Goal: Task Accomplishment & Management: Use online tool/utility

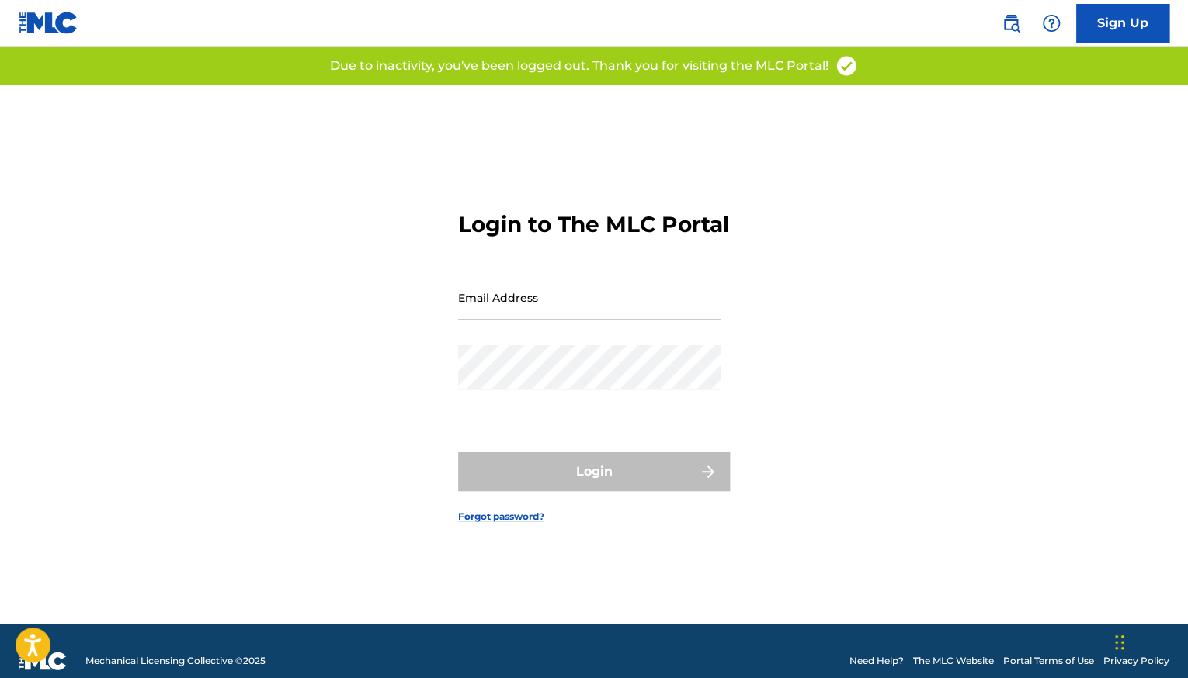
click at [550, 317] on input "Email Address" at bounding box center [589, 298] width 262 height 44
type input "[EMAIL_ADDRESS][DOMAIN_NAME]"
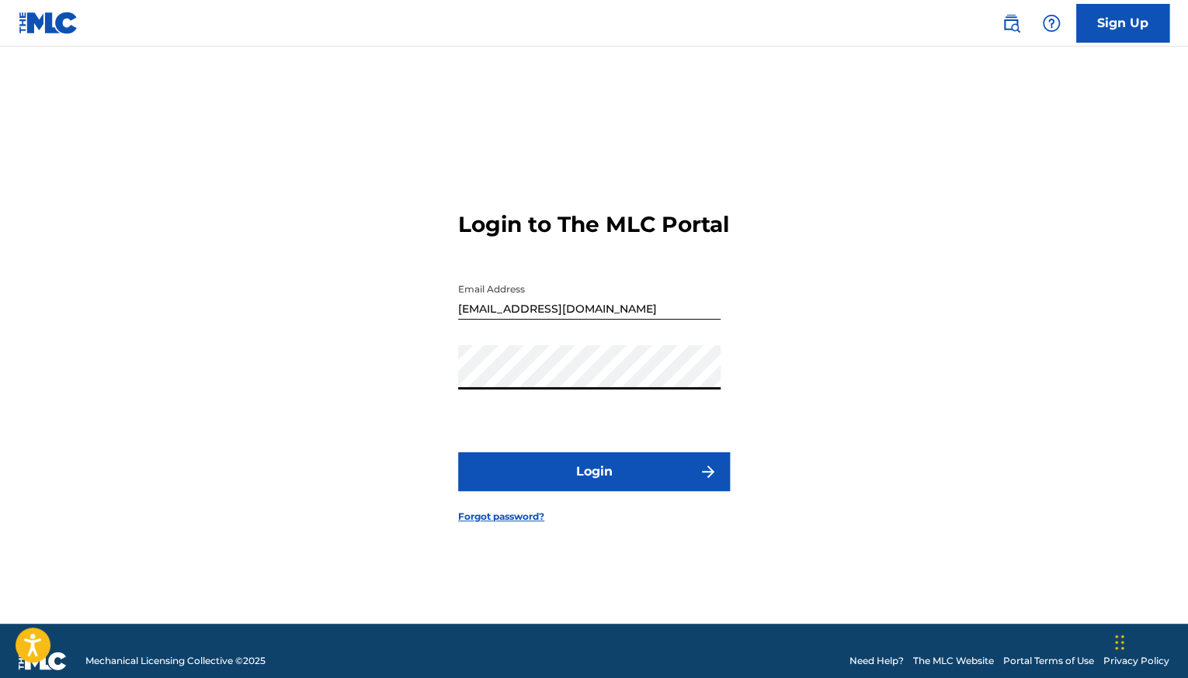
click at [548, 480] on button "Login" at bounding box center [594, 472] width 272 height 39
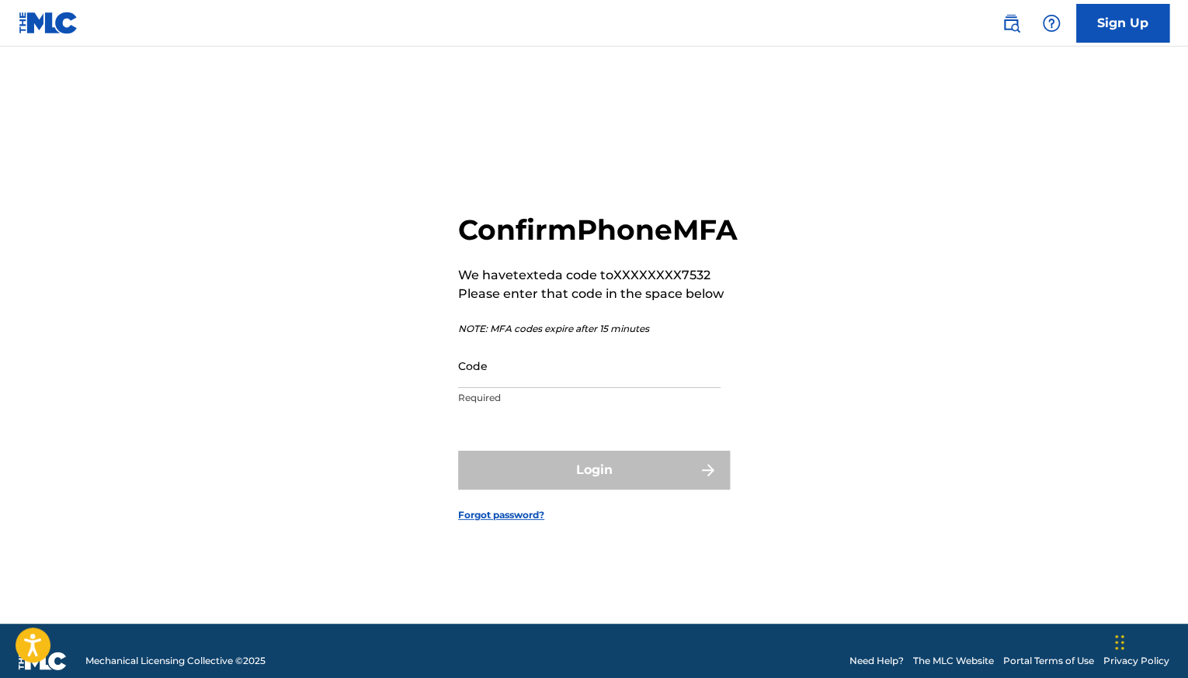
click at [505, 388] on input "Code" at bounding box center [589, 366] width 262 height 44
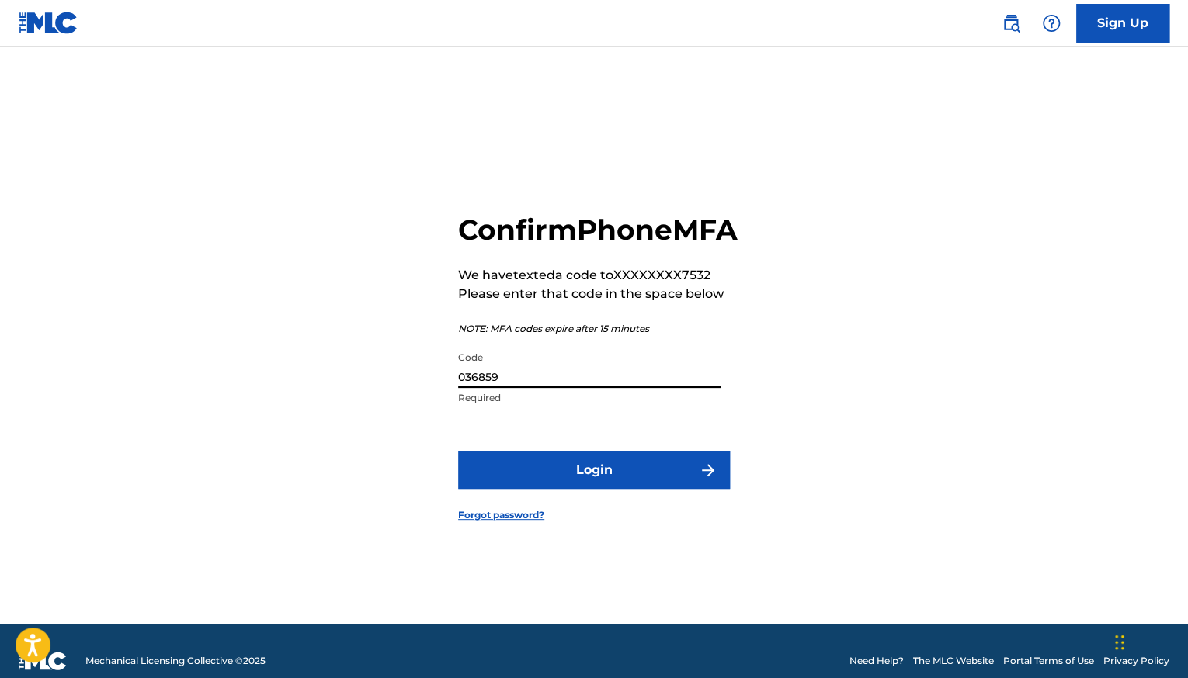
type input "036859"
click at [523, 485] on button "Login" at bounding box center [594, 470] width 272 height 39
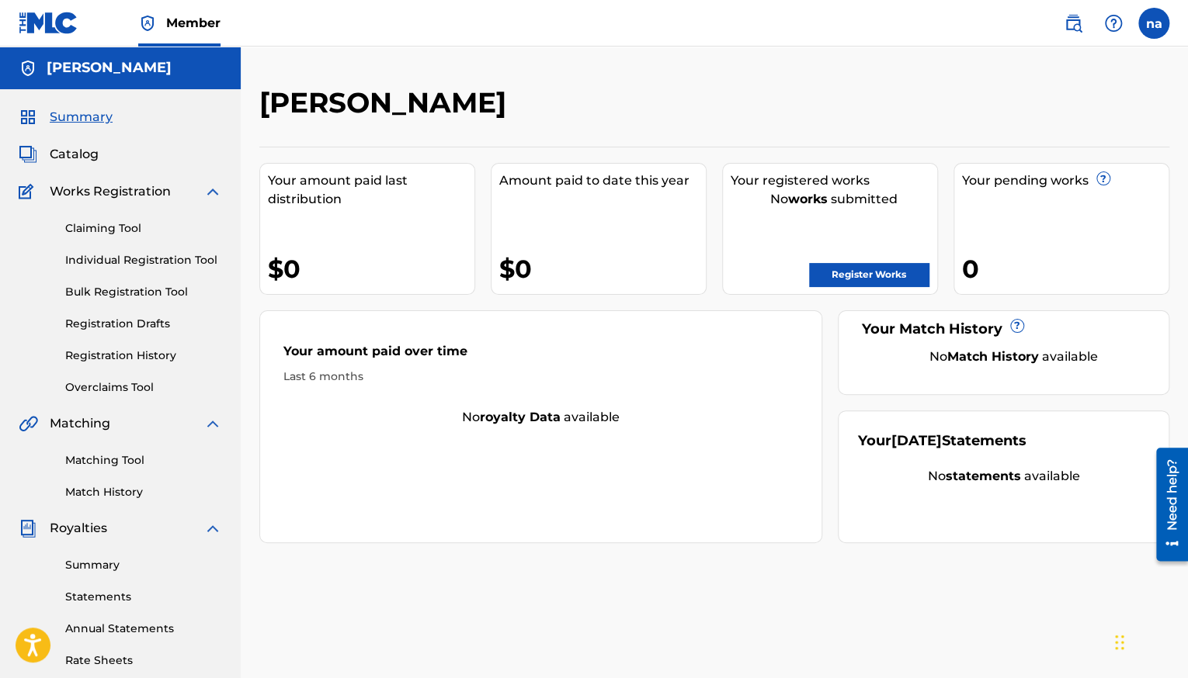
click at [115, 230] on link "Claiming Tool" at bounding box center [143, 228] width 157 height 16
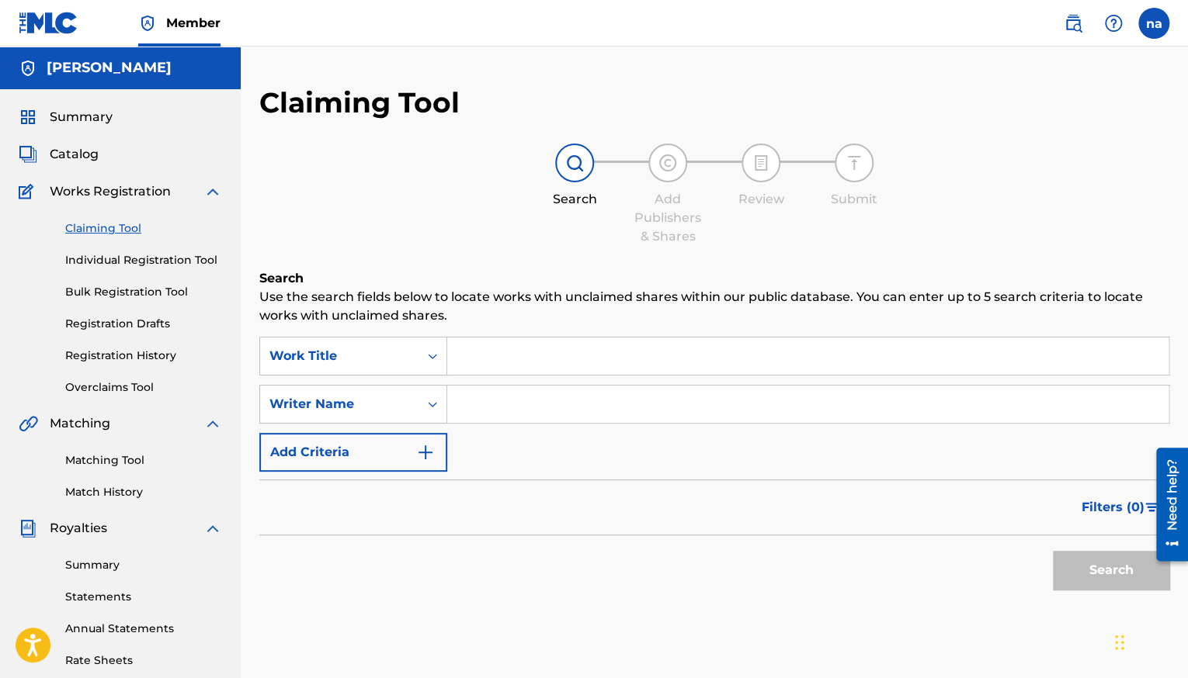
click at [474, 413] on input "Search Form" at bounding box center [807, 404] width 721 height 37
click at [1139, 577] on button "Search" at bounding box center [1110, 570] width 116 height 39
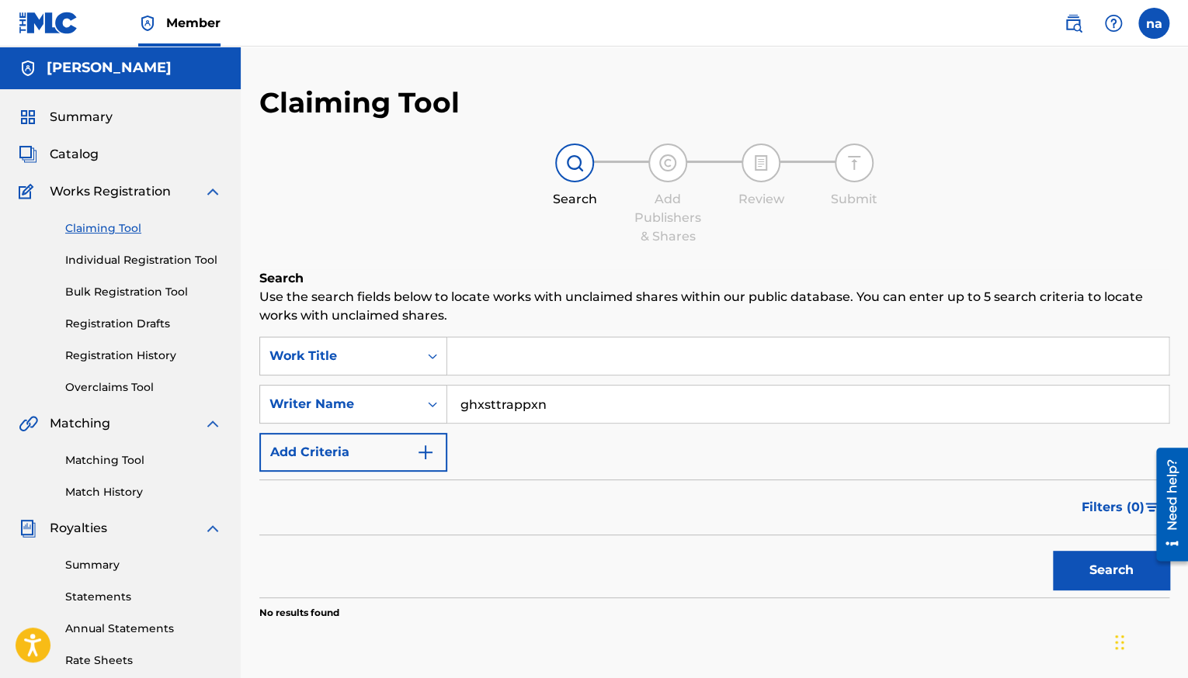
click at [587, 410] on input "ghxsttrappxn" at bounding box center [807, 404] width 721 height 37
type input "g"
type input "[PERSON_NAME]"
click at [1093, 584] on button "Search" at bounding box center [1110, 570] width 116 height 39
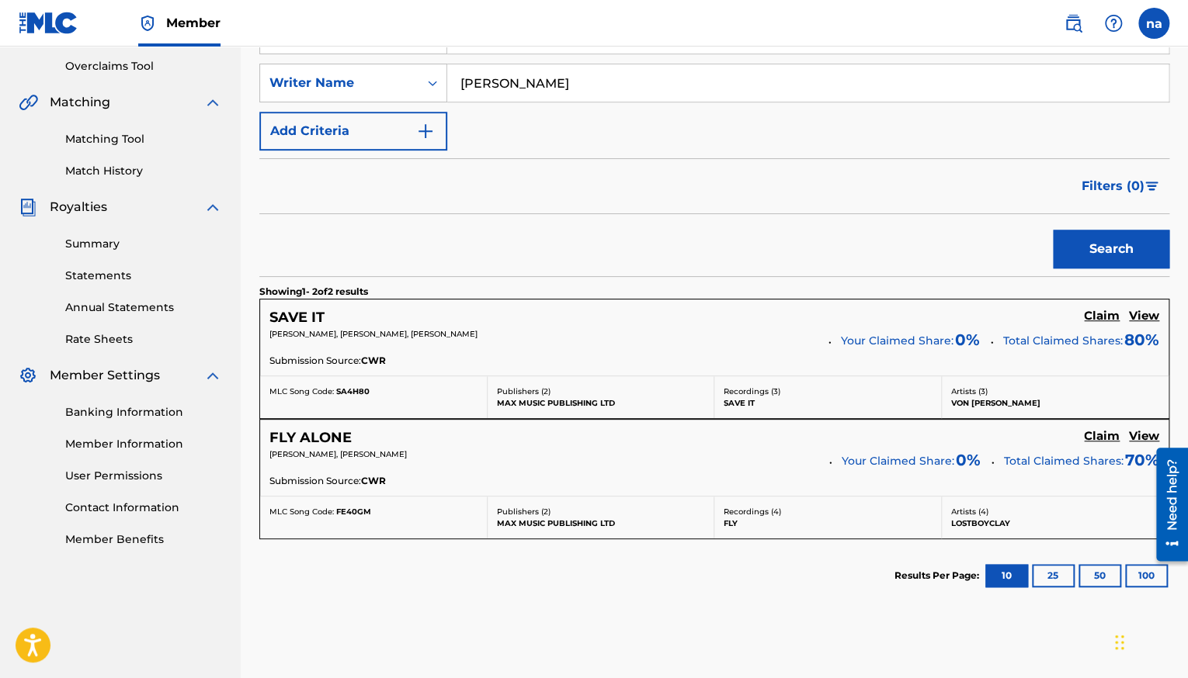
scroll to position [317, 0]
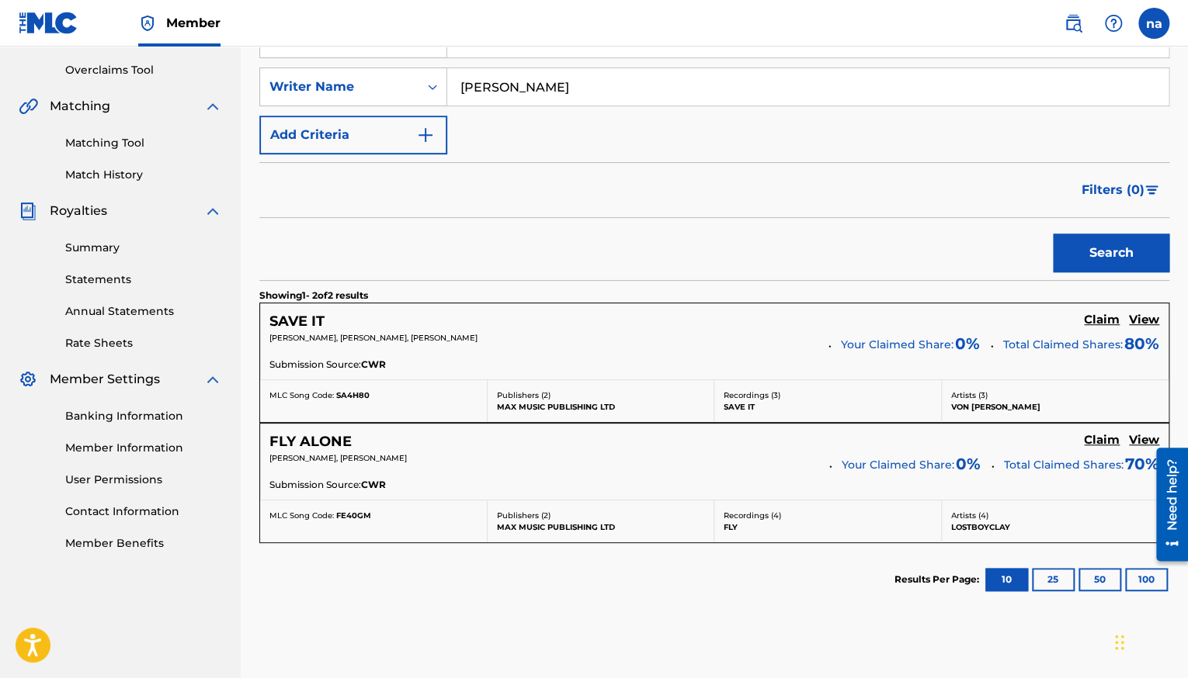
click at [1142, 321] on h5 "View" at bounding box center [1144, 320] width 30 height 15
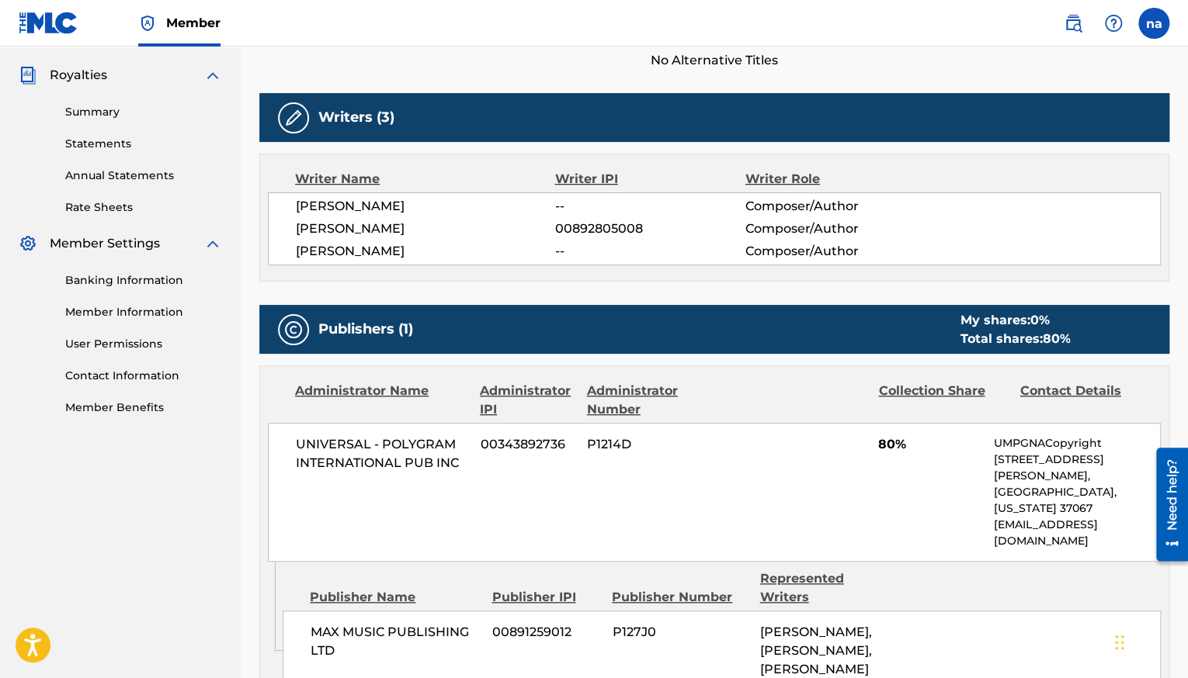
scroll to position [453, 0]
click at [997, 611] on div "MAX MUSIC PUBLISHING LTD 00891259012 P127J0 [PERSON_NAME], [PERSON_NAME], [PERS…" at bounding box center [722, 651] width 878 height 81
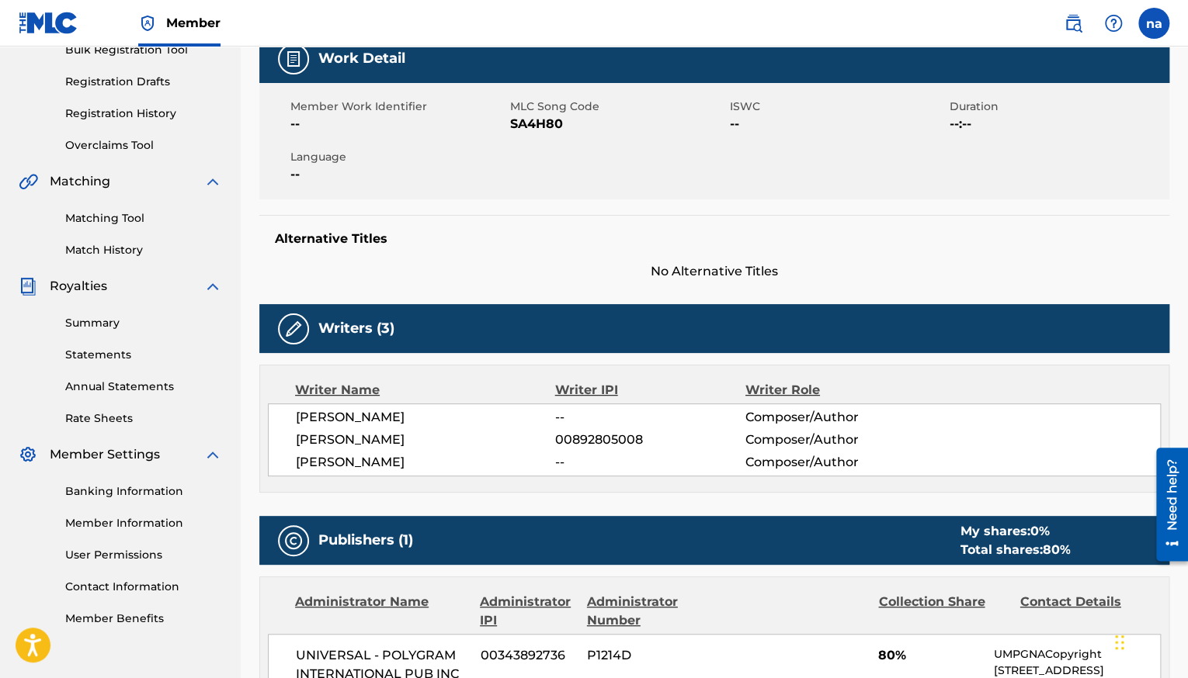
scroll to position [0, 0]
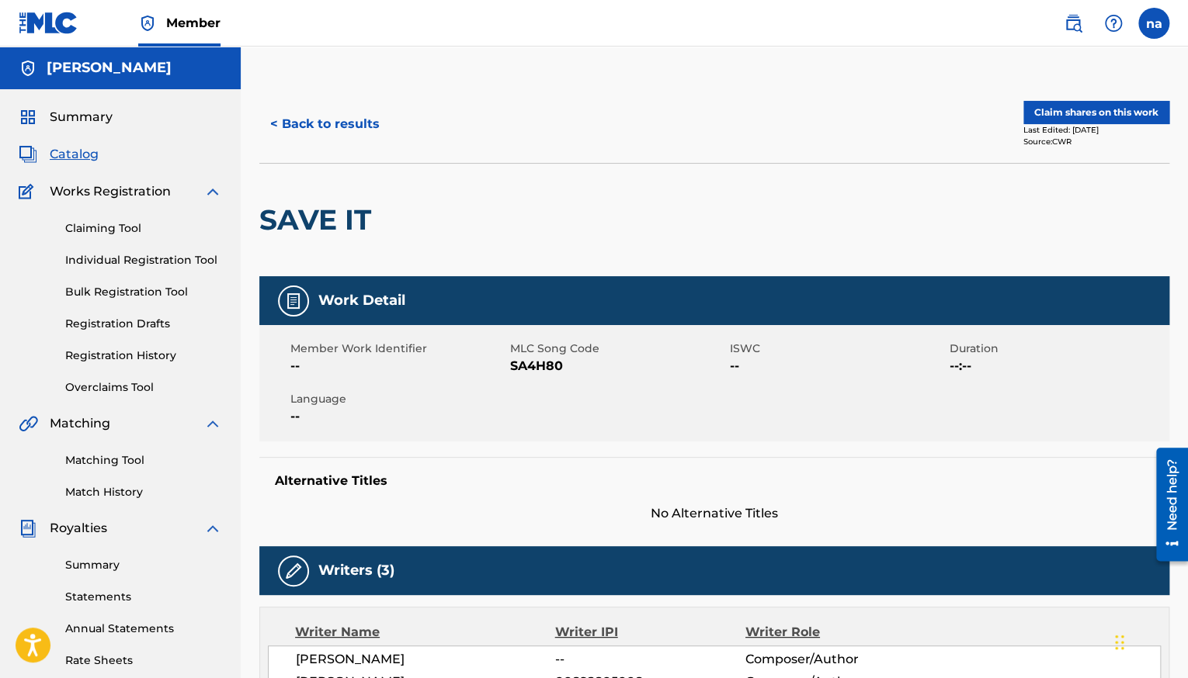
click at [336, 127] on button "< Back to results" at bounding box center [324, 124] width 131 height 39
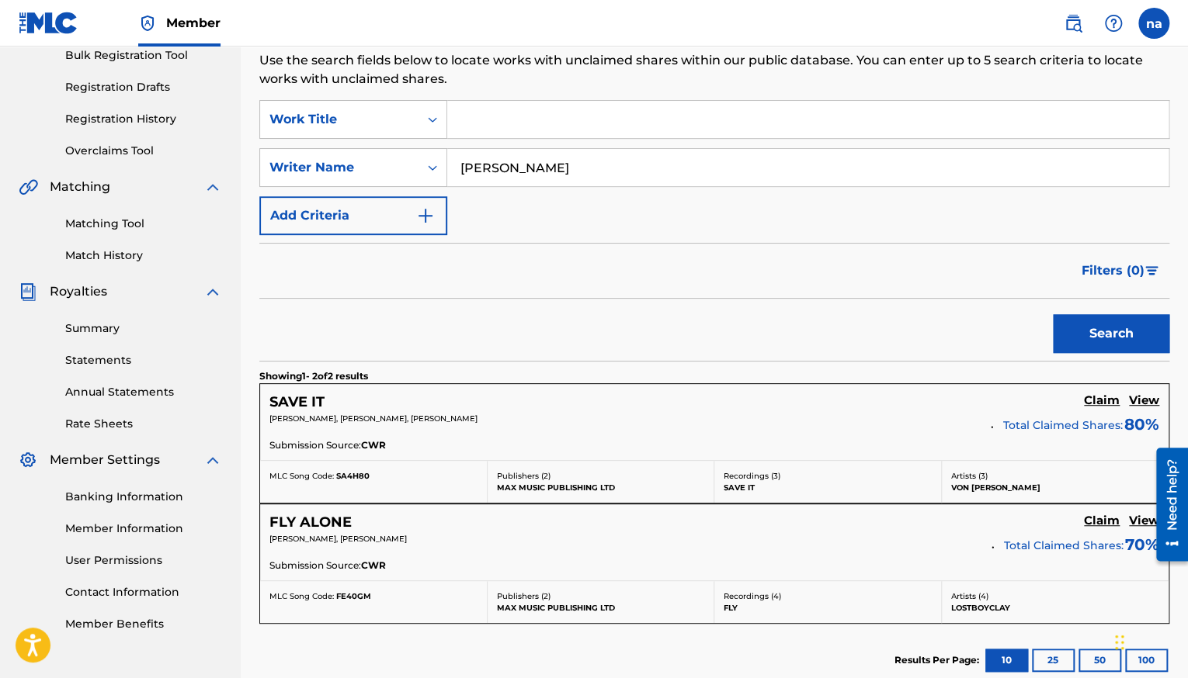
scroll to position [194, 0]
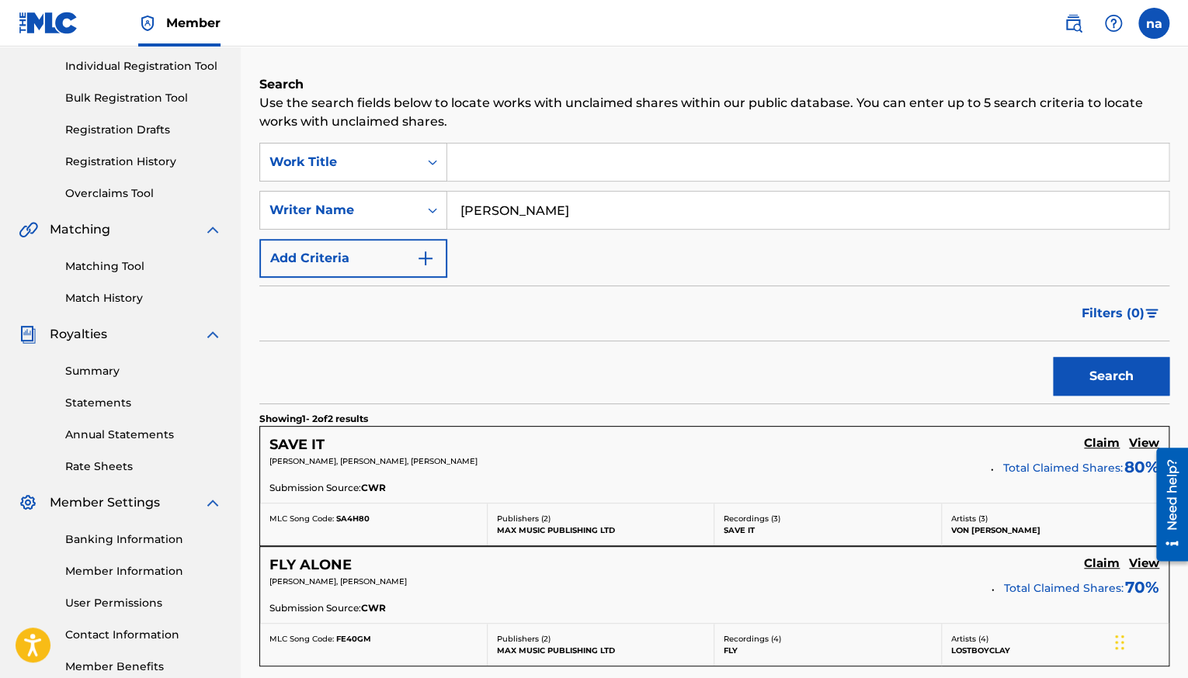
click at [739, 158] on input "Search Form" at bounding box center [807, 162] width 721 height 37
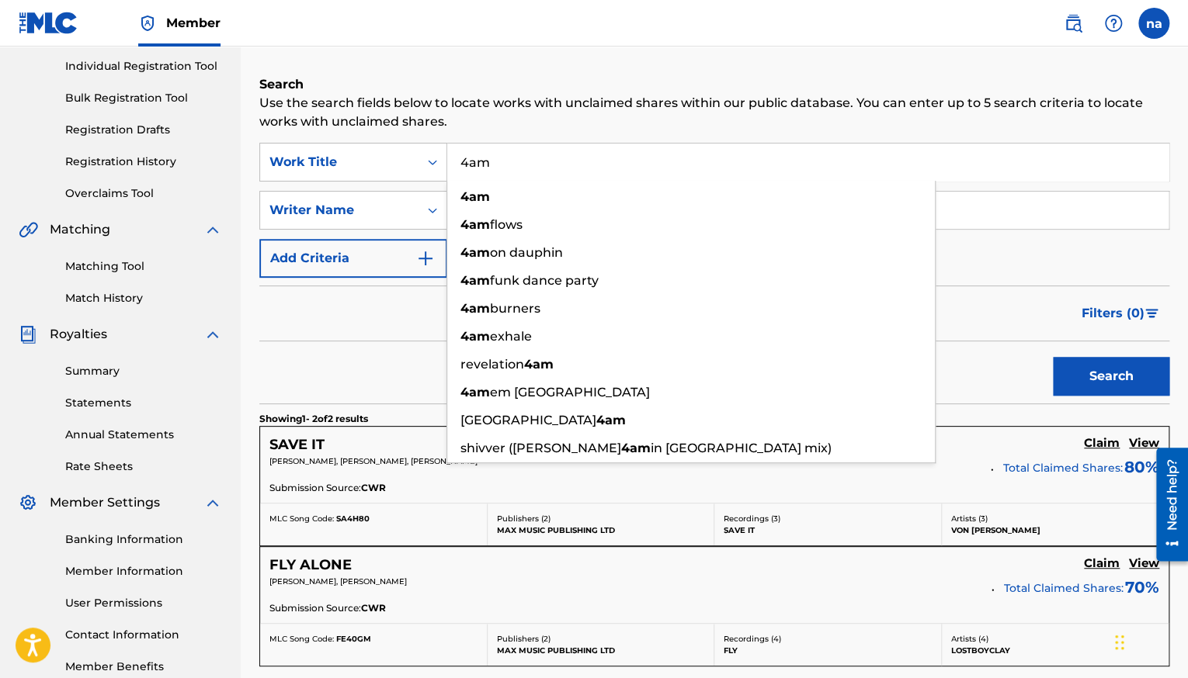
type input "4am"
click at [1087, 388] on button "Search" at bounding box center [1110, 376] width 116 height 39
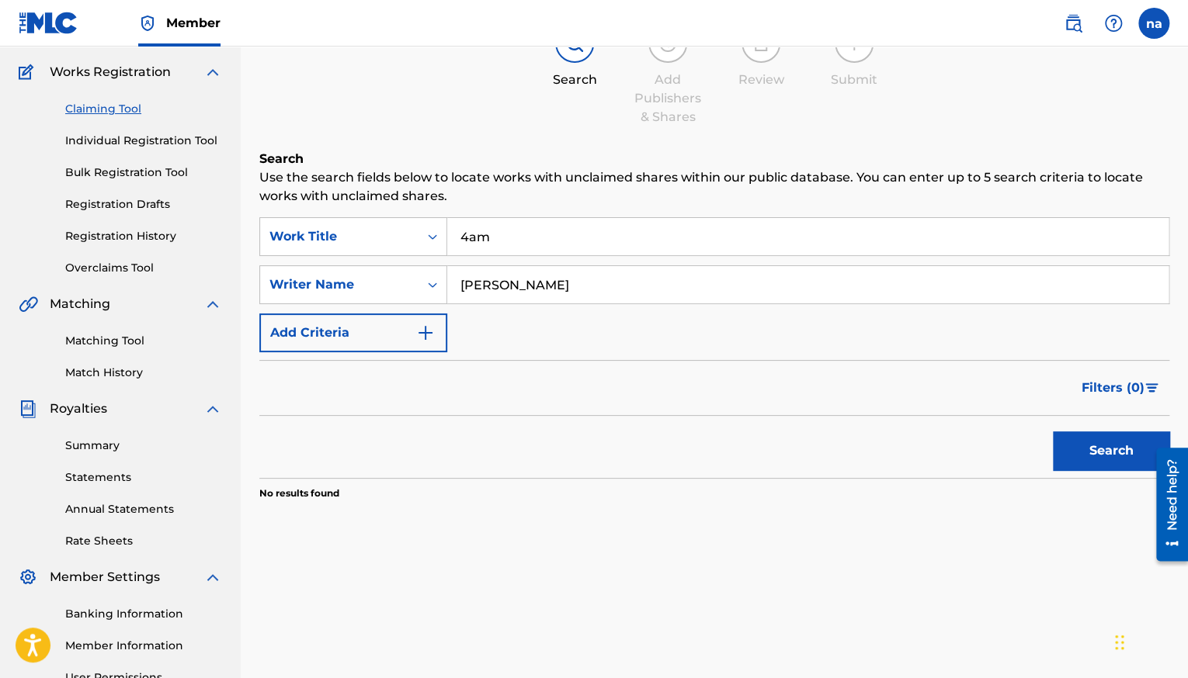
scroll to position [0, 0]
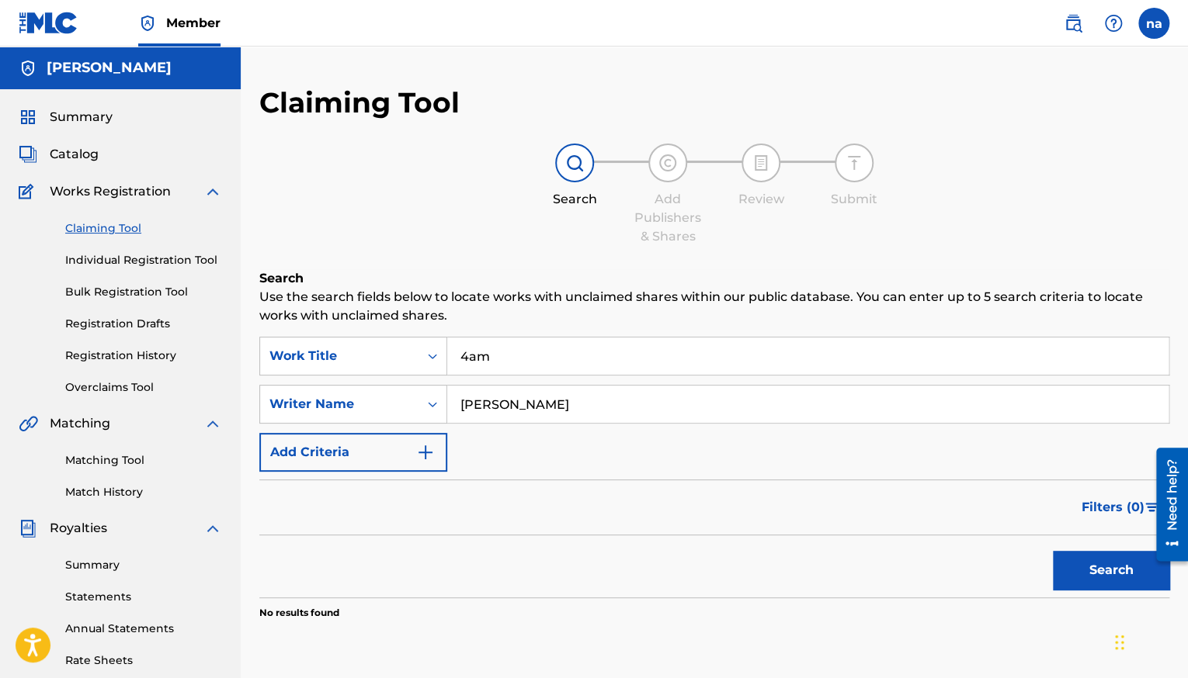
click at [70, 118] on span "Summary" at bounding box center [81, 117] width 63 height 19
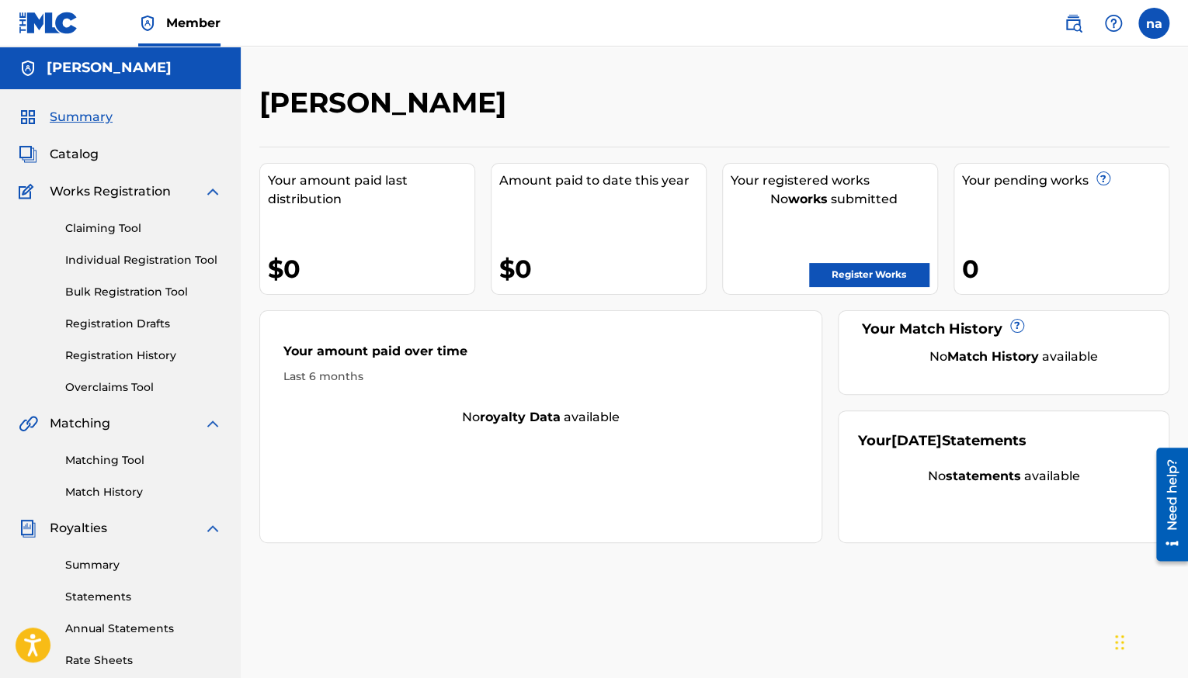
click at [805, 537] on div "Your amount paid over time Last 6 months No royalty data available" at bounding box center [540, 426] width 563 height 233
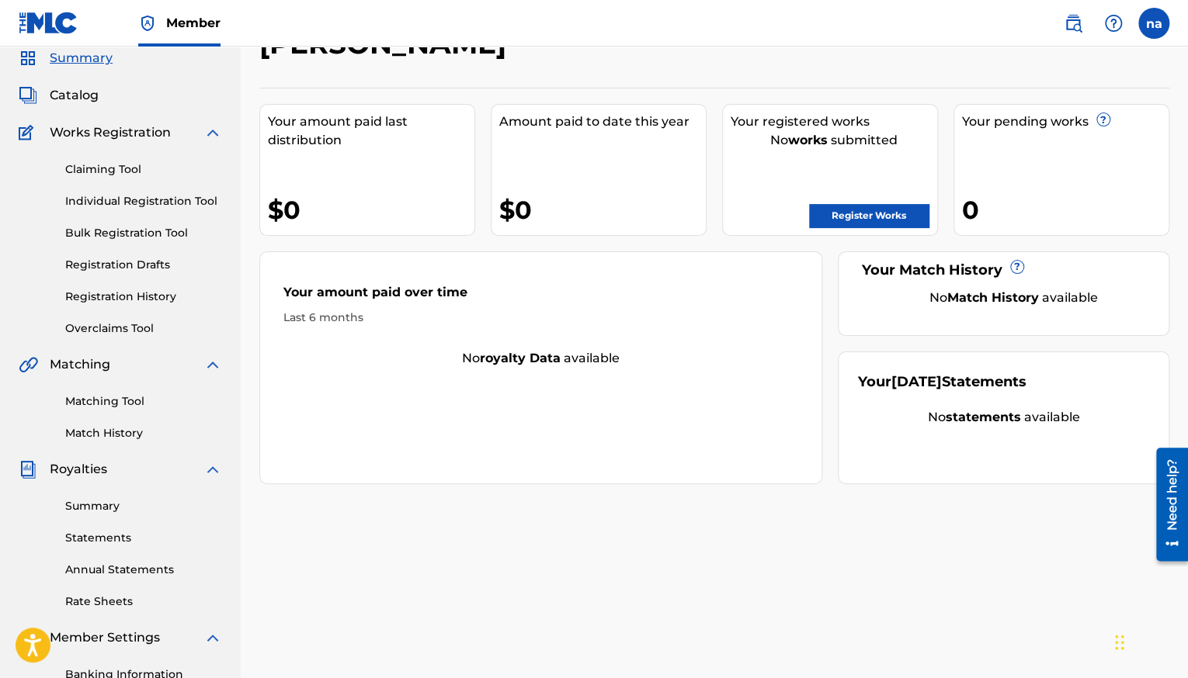
scroll to position [65, 0]
